Goal: Information Seeking & Learning: Stay updated

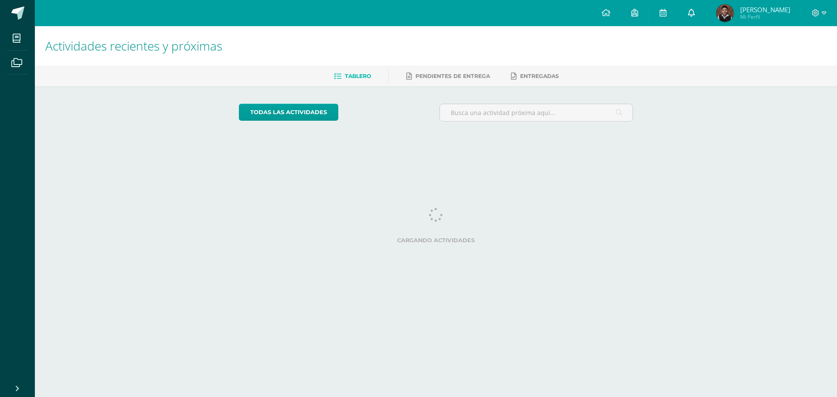
click at [695, 12] on icon at bounding box center [691, 13] width 7 height 8
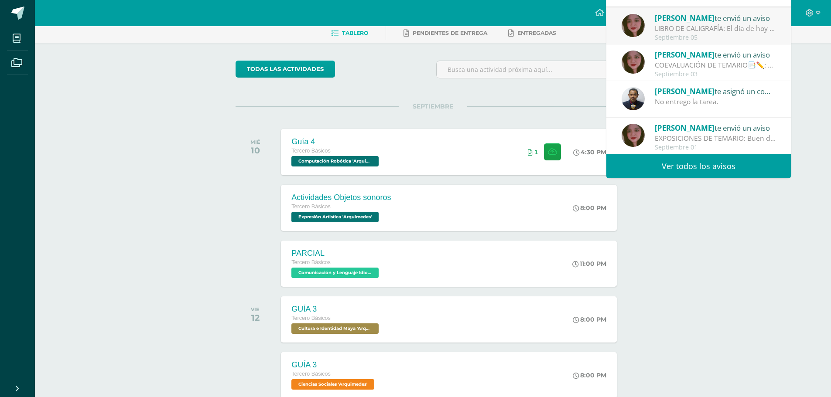
scroll to position [44, 0]
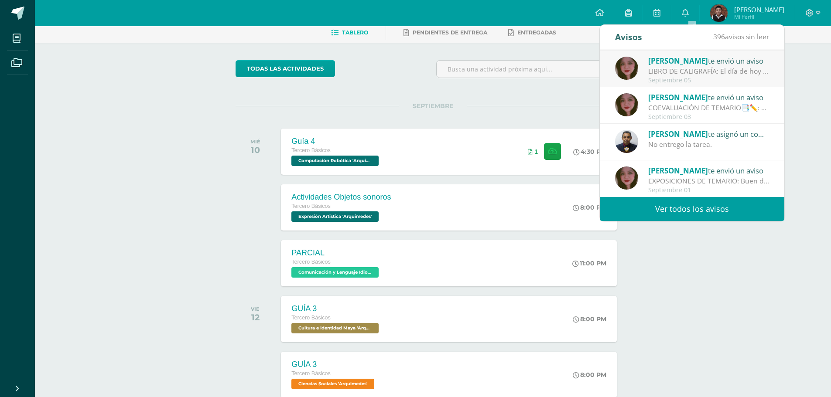
click at [688, 204] on link "Ver todos los avisos" at bounding box center [692, 209] width 184 height 24
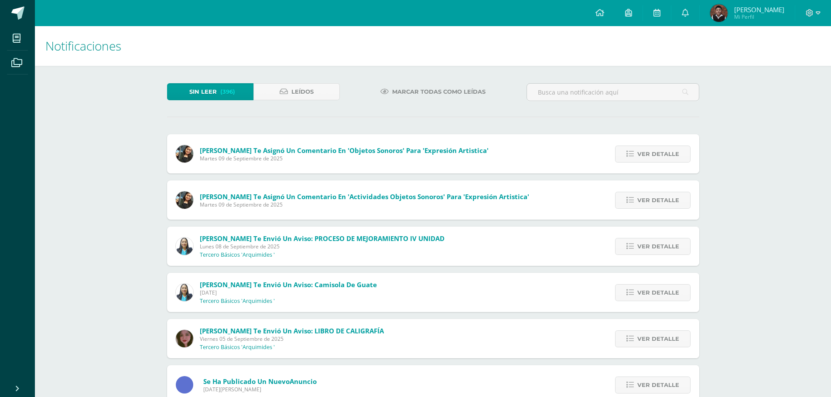
scroll to position [174, 0]
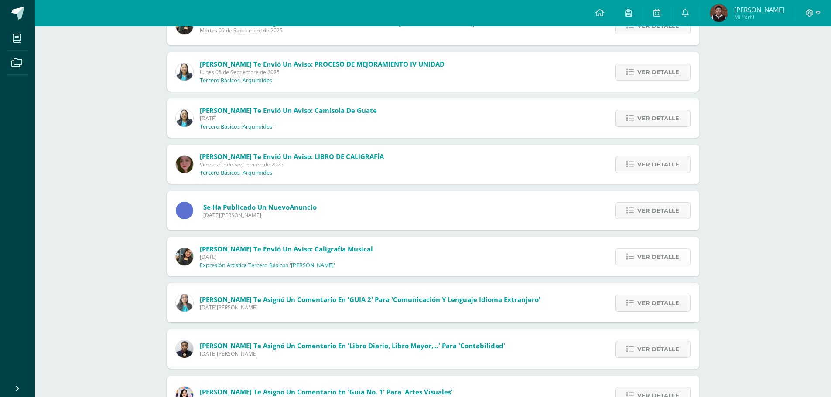
click at [657, 259] on span "Ver detalle" at bounding box center [658, 257] width 42 height 16
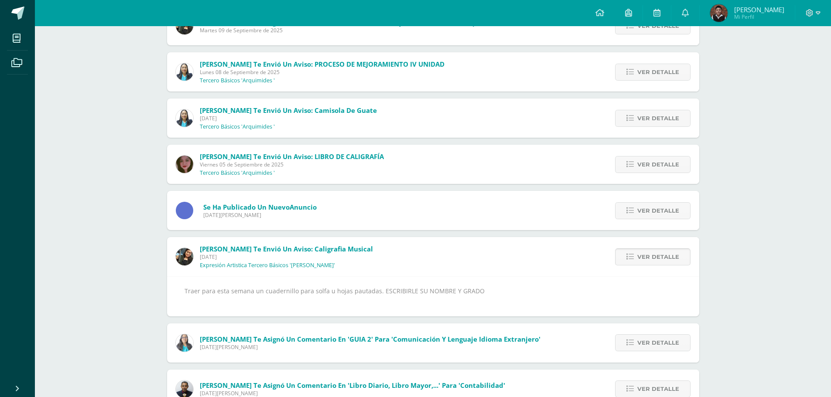
click at [657, 259] on span "Ver detalle" at bounding box center [658, 257] width 42 height 16
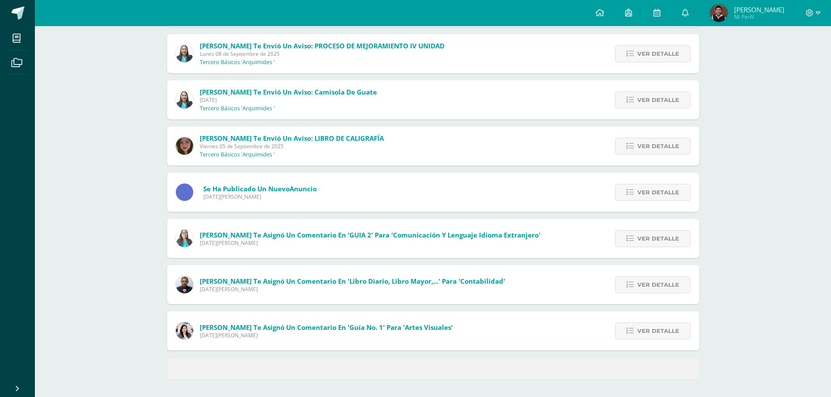
scroll to position [0, 0]
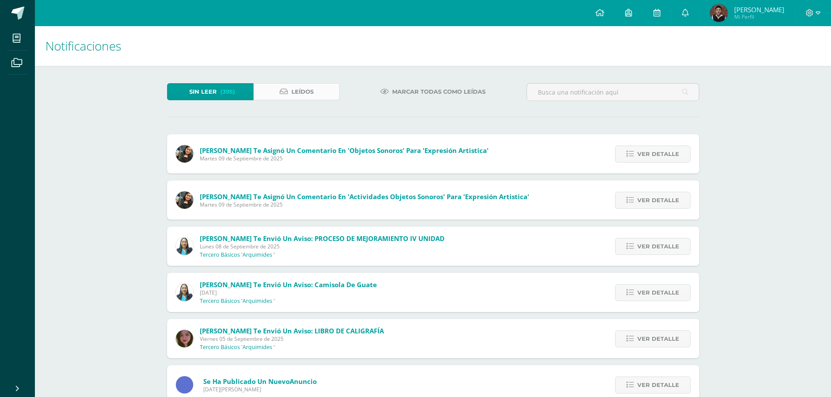
click at [289, 86] on link "Leídos" at bounding box center [296, 91] width 86 height 17
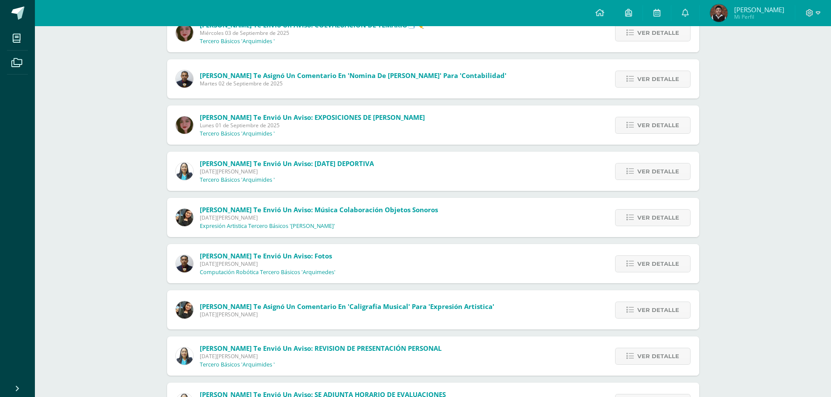
scroll to position [131, 0]
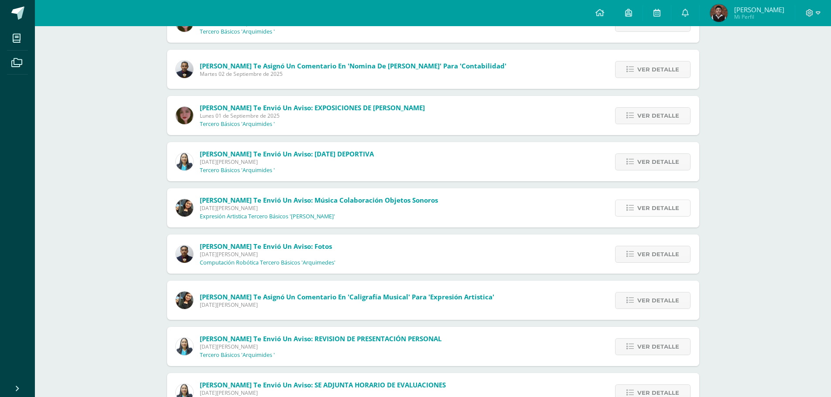
click at [665, 214] on span "Ver detalle" at bounding box center [658, 208] width 42 height 16
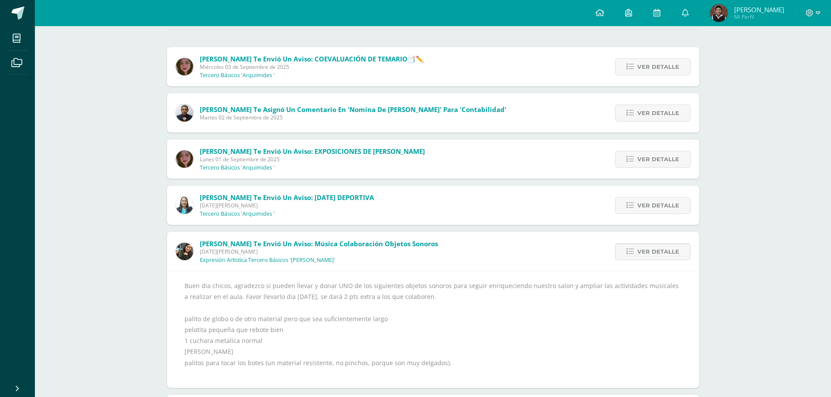
scroll to position [0, 0]
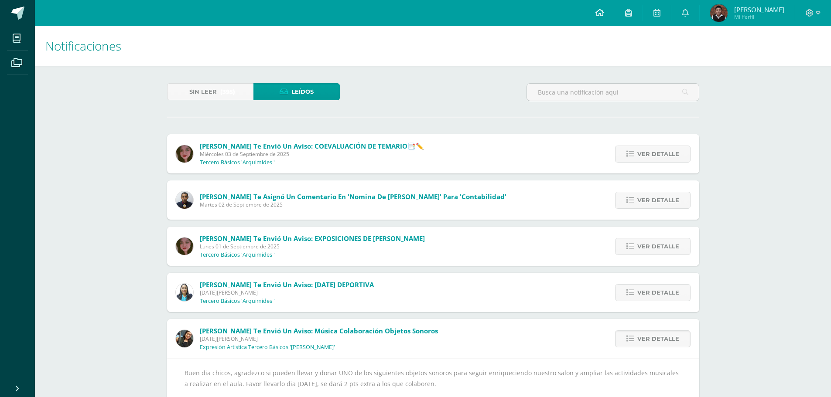
click at [601, 11] on link at bounding box center [600, 13] width 30 height 26
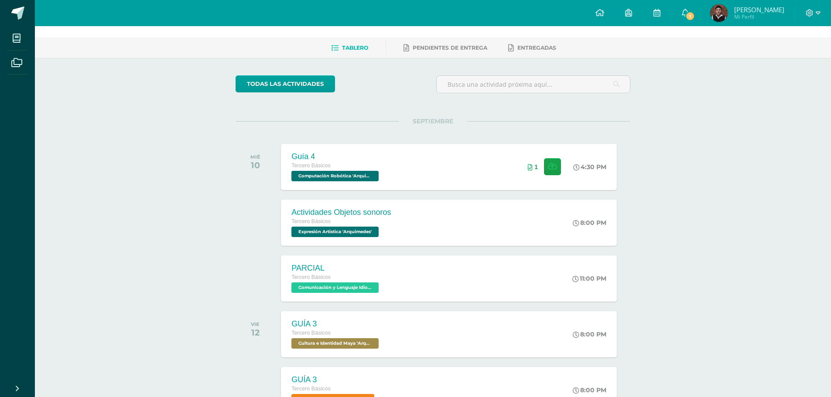
scroll to position [44, 0]
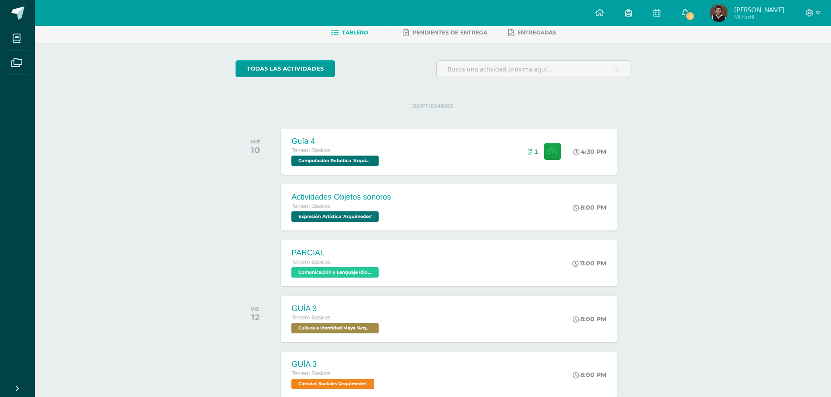
click at [688, 3] on link "1" at bounding box center [685, 13] width 28 height 26
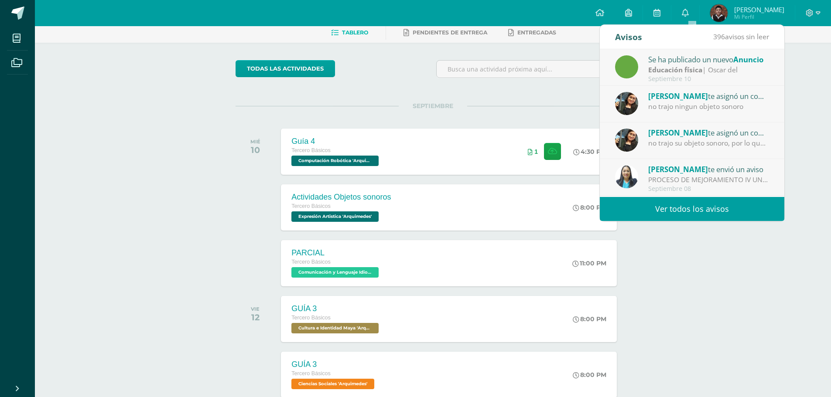
click at [707, 71] on div "Educación física | Oscar del" at bounding box center [708, 70] width 121 height 10
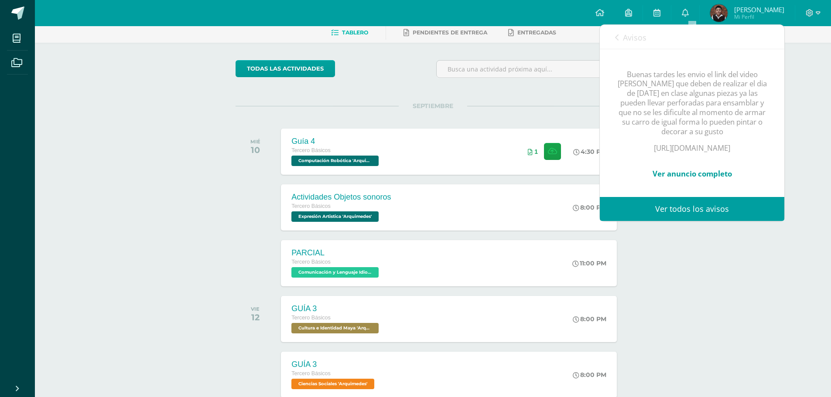
scroll to position [140, 0]
drag, startPoint x: 632, startPoint y: 119, endPoint x: 734, endPoint y: 136, distance: 103.0
click at [734, 136] on div "Buenas tardes les envio el link del video del carro que deben de realizar el di…" at bounding box center [692, 120] width 150 height 138
copy p "https://youtu.be/iBWoURGF54E?si=x5fPhbXD-6rfVDL8"
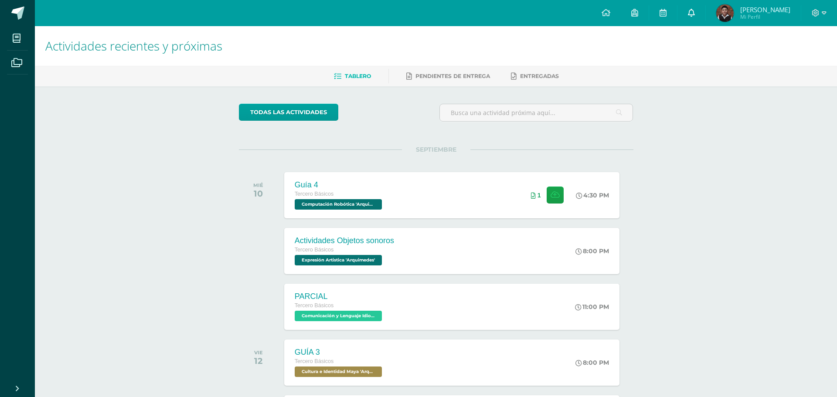
click at [699, 14] on link at bounding box center [692, 13] width 28 height 26
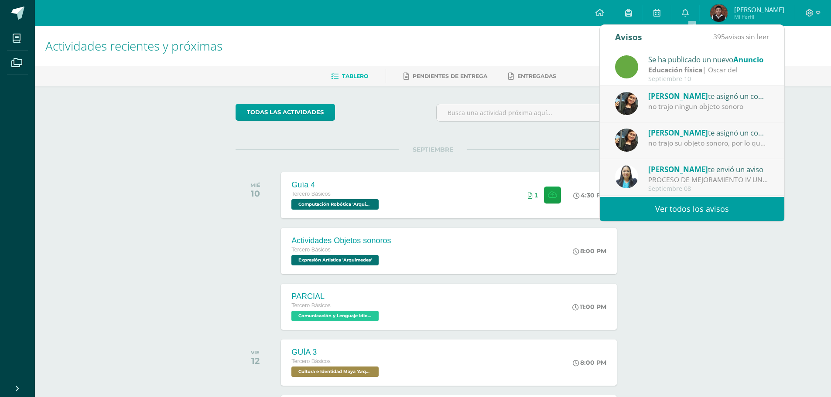
click at [701, 213] on link "Ver todos los avisos" at bounding box center [692, 209] width 184 height 24
click at [700, 209] on link "Ver todos los avisos" at bounding box center [692, 209] width 184 height 24
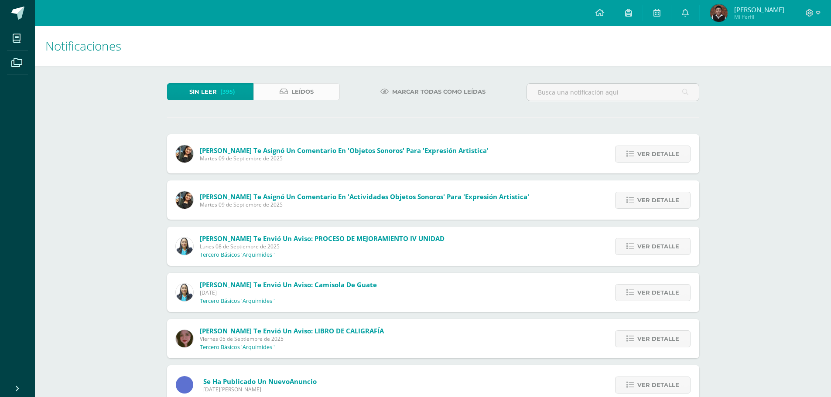
click at [299, 94] on span "Leídos" at bounding box center [302, 92] width 22 height 16
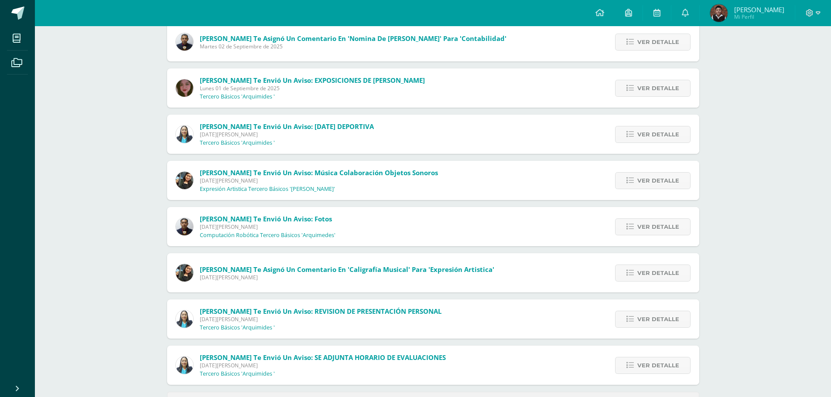
scroll to position [218, 0]
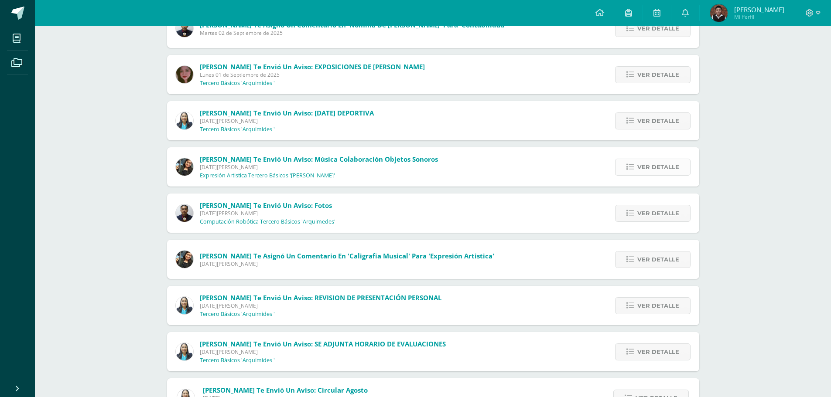
click at [625, 159] on link "Ver detalle" at bounding box center [652, 167] width 75 height 17
